Goal: Information Seeking & Learning: Learn about a topic

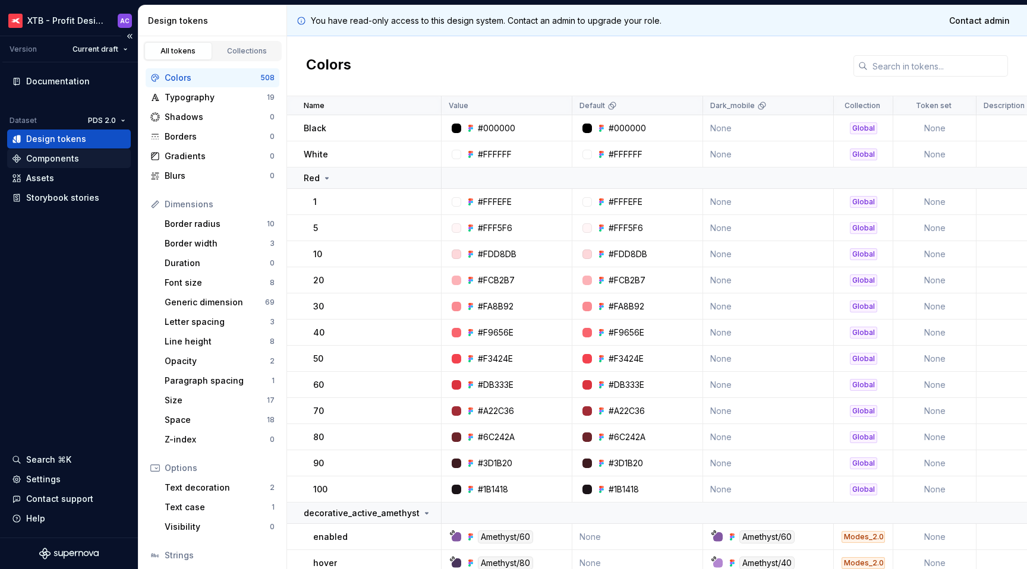
click at [63, 155] on div "Components" at bounding box center [52, 159] width 53 height 12
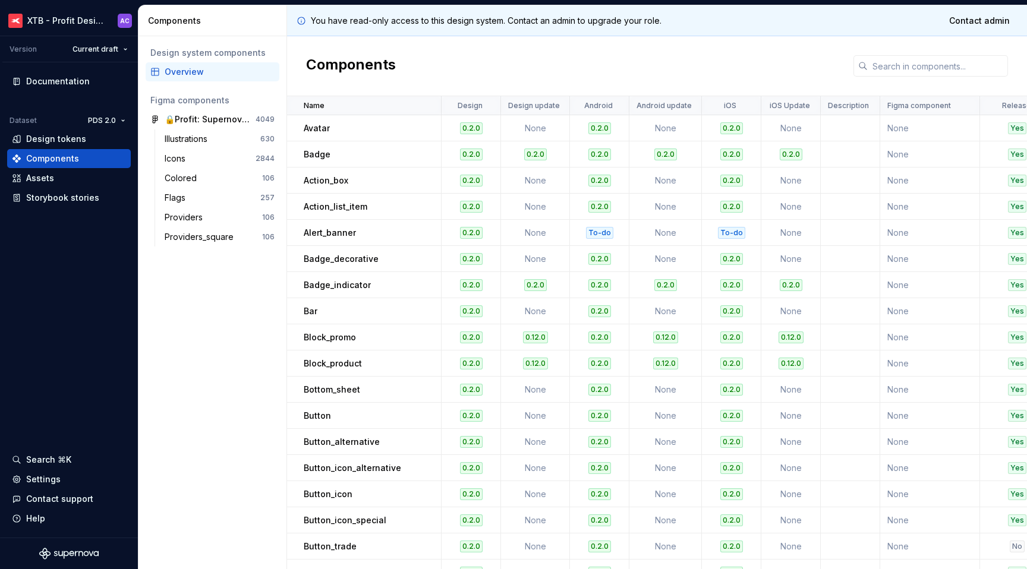
click at [323, 128] on p "Avatar" at bounding box center [317, 128] width 26 height 12
click at [55, 136] on div "Design tokens" at bounding box center [56, 139] width 60 height 12
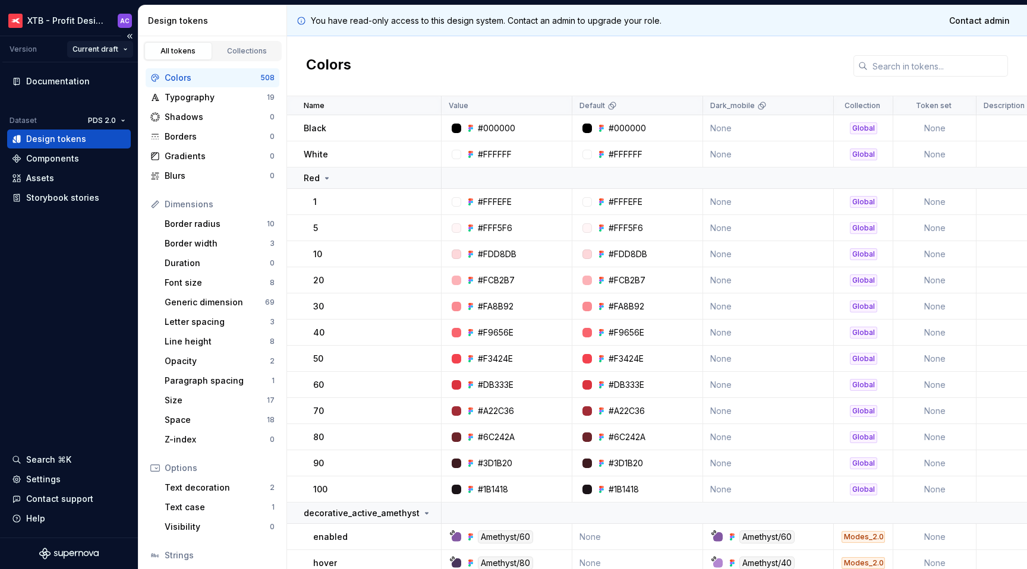
click at [100, 49] on html "XTB - Profit Design System AC Version Current draft Documentation Dataset PDS 2…" at bounding box center [513, 284] width 1027 height 569
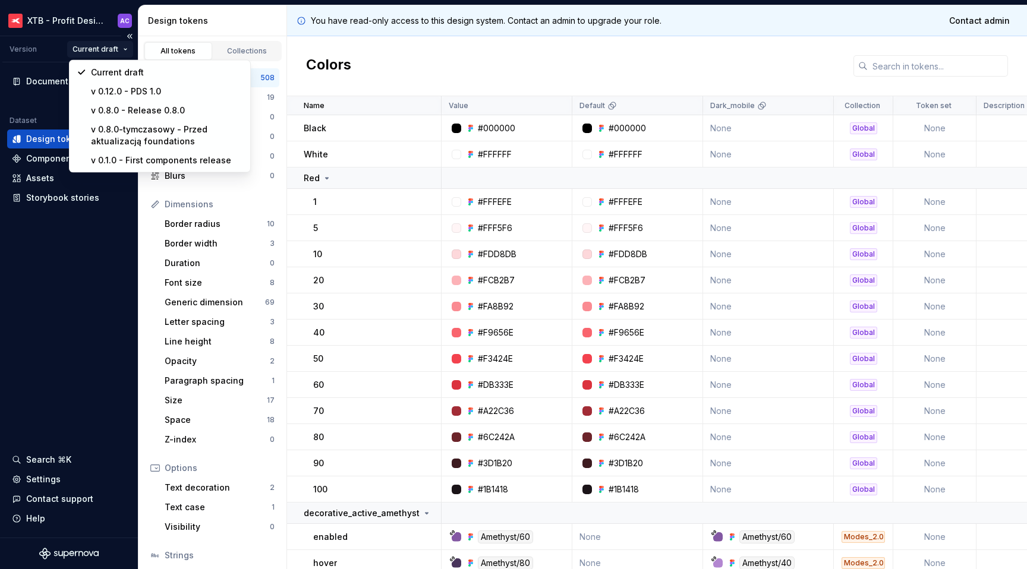
click at [100, 49] on html "XTB - Profit Design System AC Version Current draft Documentation Dataset PDS 2…" at bounding box center [513, 284] width 1027 height 569
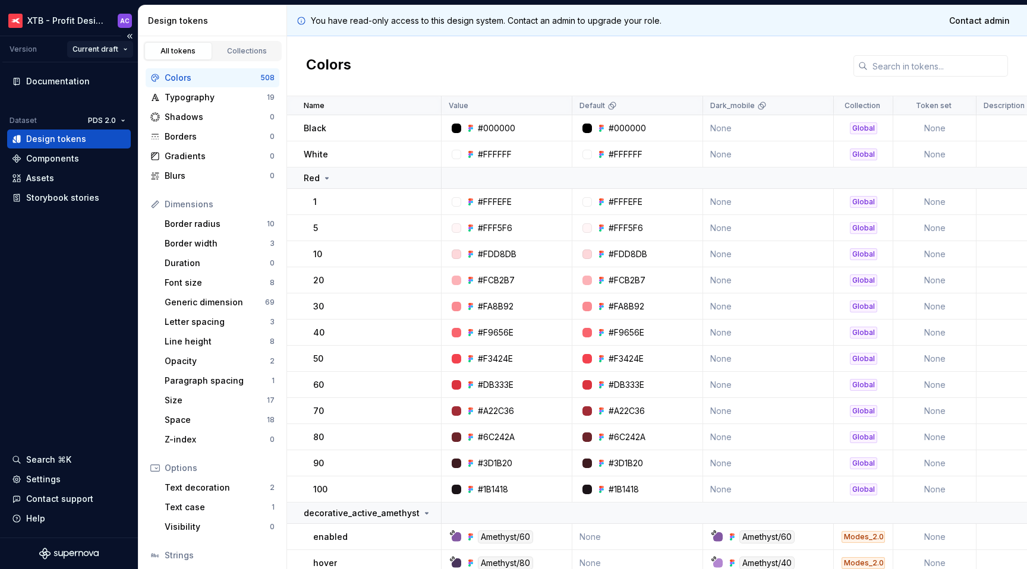
click at [100, 49] on html "XTB - Profit Design System AC Version Current draft Documentation Dataset PDS 2…" at bounding box center [513, 284] width 1027 height 569
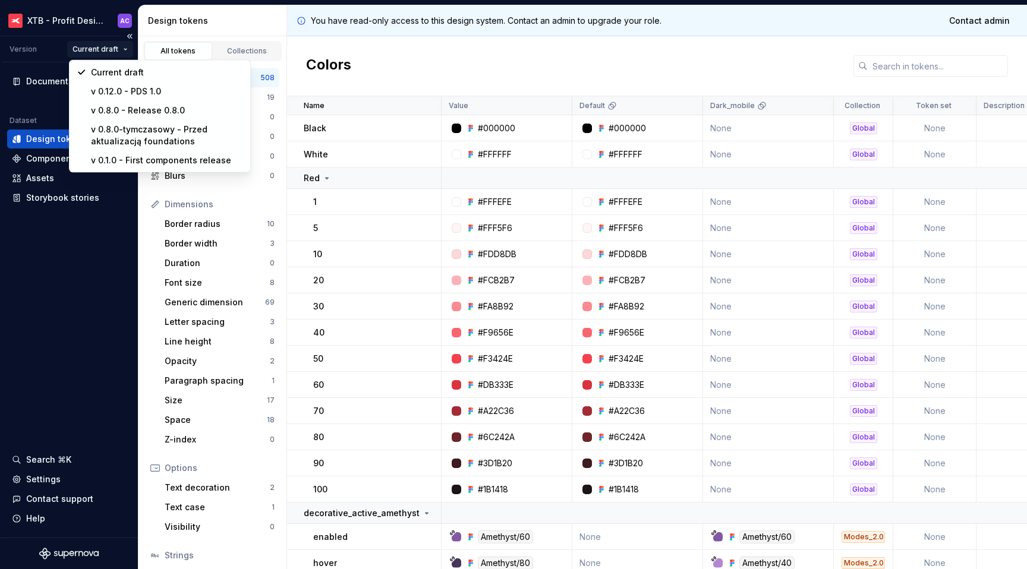
click at [100, 49] on html "XTB - Profit Design System AC Version Current draft Documentation Dataset PDS 2…" at bounding box center [513, 284] width 1027 height 569
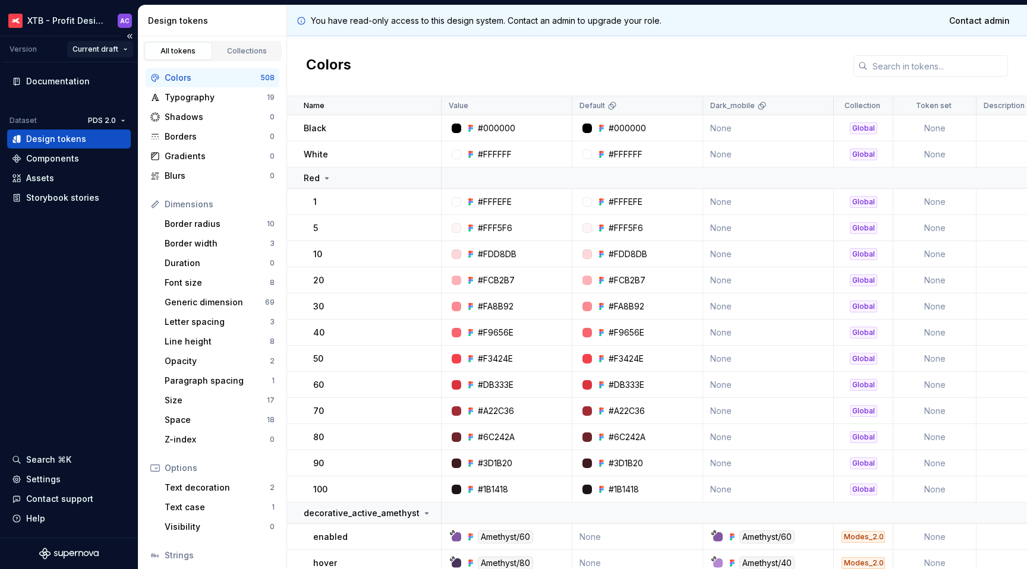
click at [100, 49] on html "XTB - Profit Design System AC Version Current draft Documentation Dataset PDS 2…" at bounding box center [513, 284] width 1027 height 569
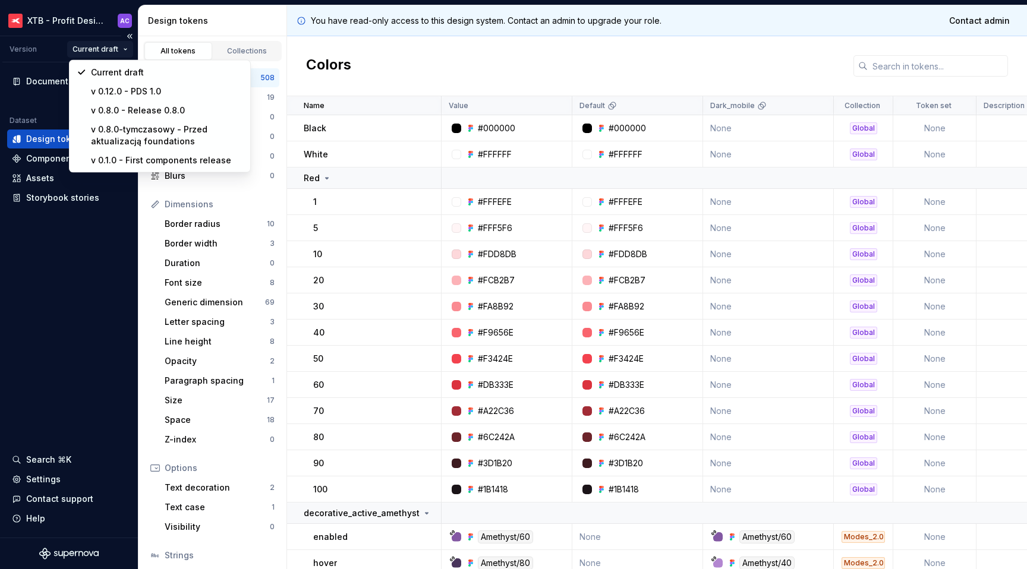
click at [100, 49] on html "XTB - Profit Design System AC Version Current draft Documentation Dataset PDS 2…" at bounding box center [513, 284] width 1027 height 569
